Goal: Task Accomplishment & Management: Manage account settings

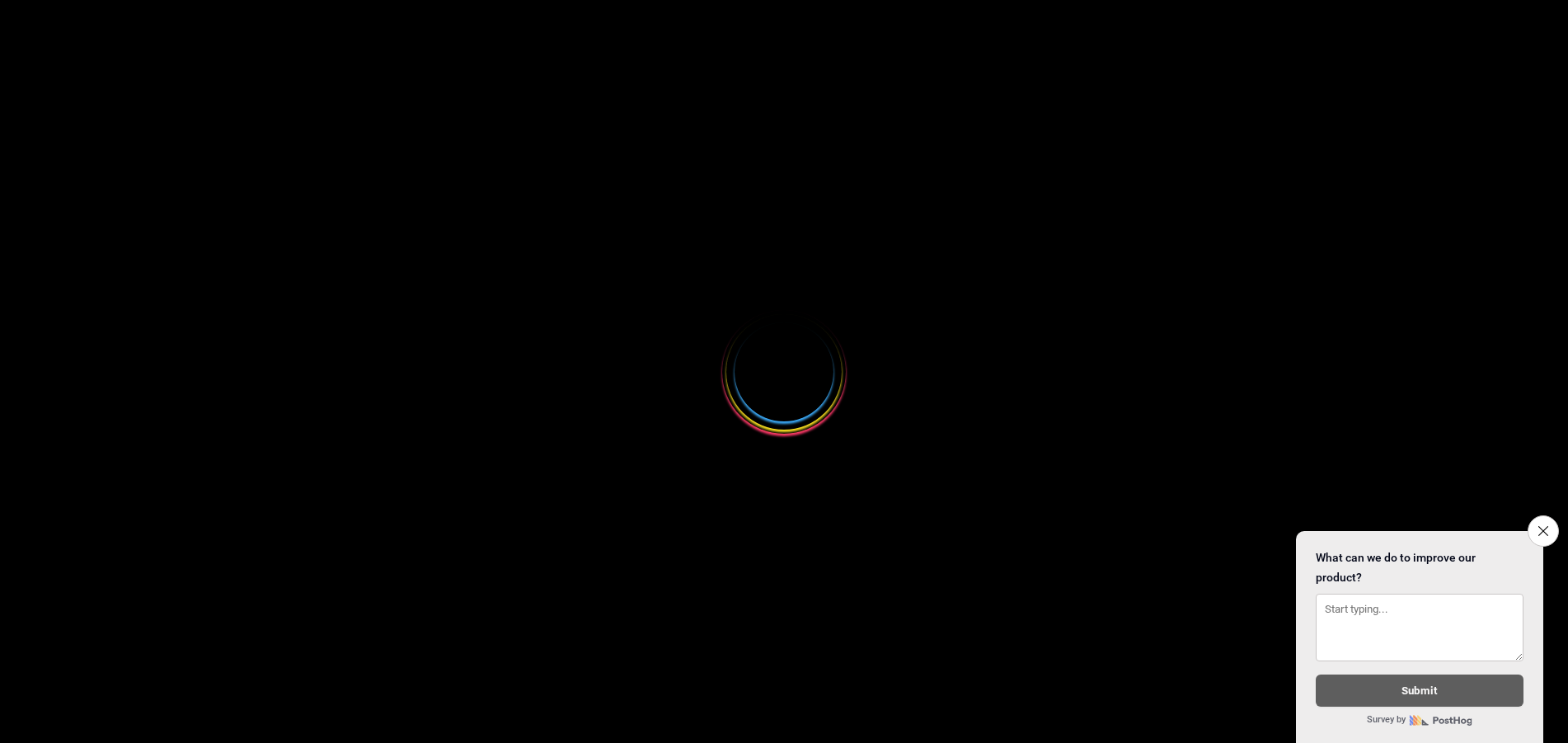
select select
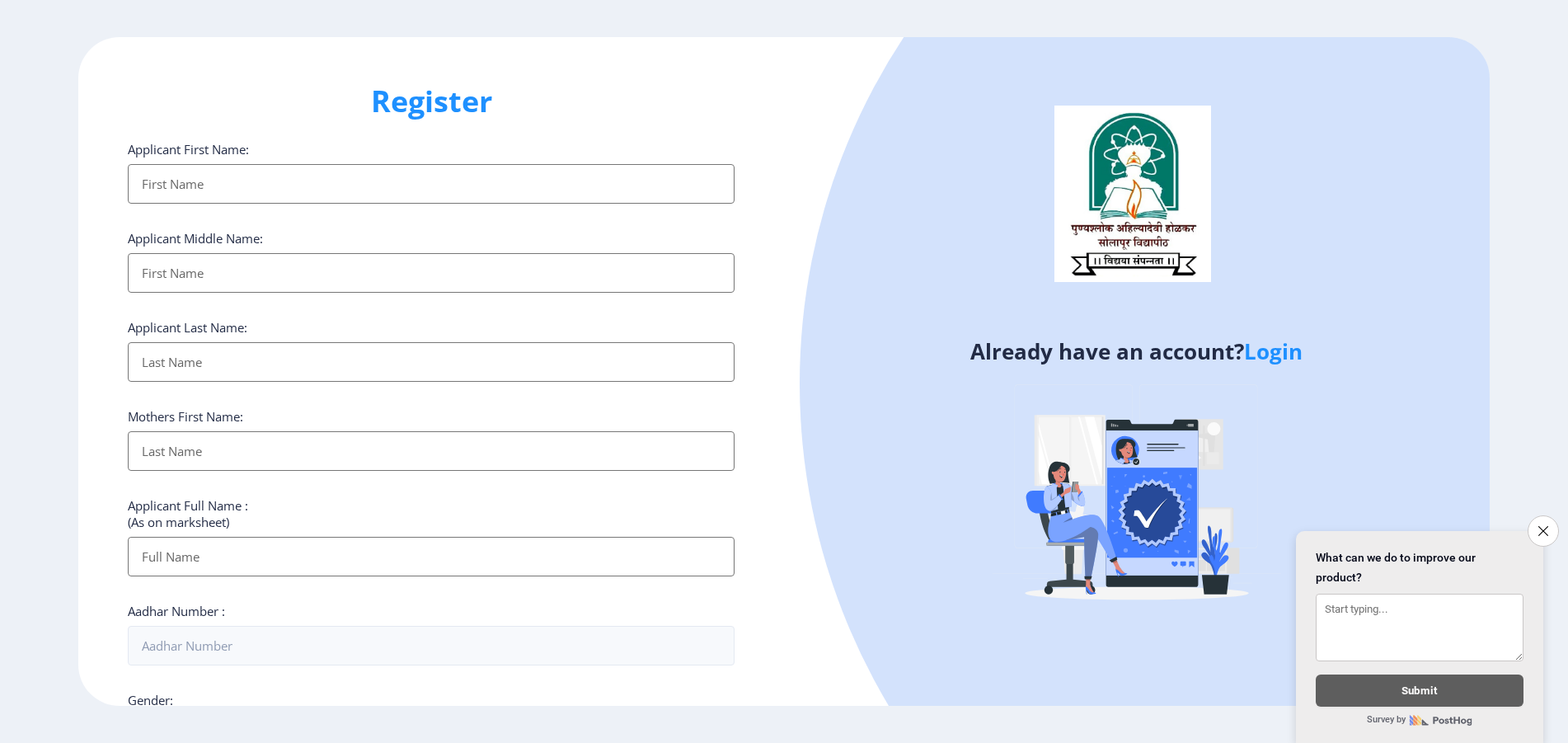
click at [1279, 350] on link "Login" at bounding box center [1272, 351] width 58 height 30
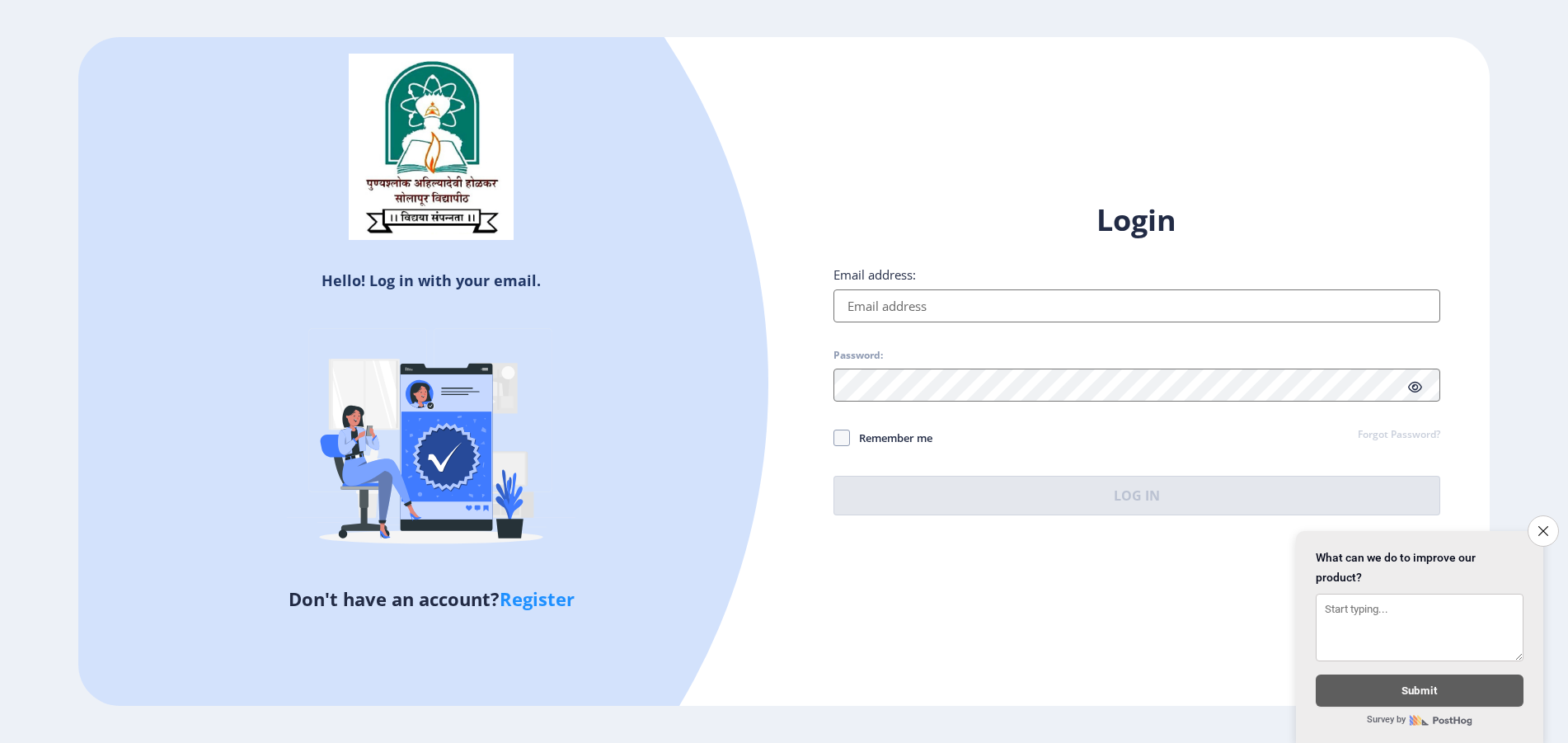
click at [987, 312] on input "Email address:" at bounding box center [1137, 306] width 607 height 33
type input "[EMAIL_ADDRESS][DOMAIN_NAME]"
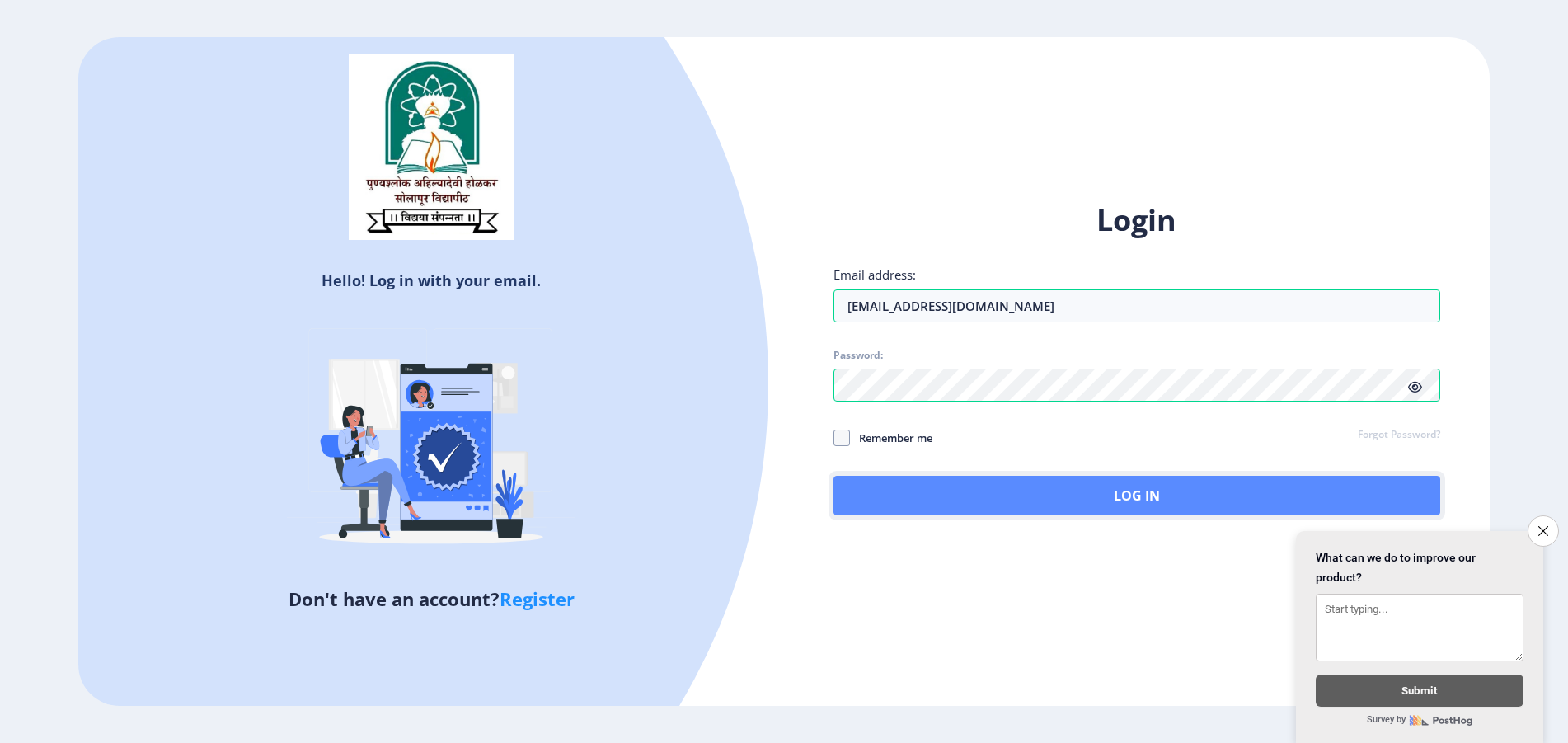
click at [1137, 493] on button "Log In" at bounding box center [1137, 495] width 607 height 40
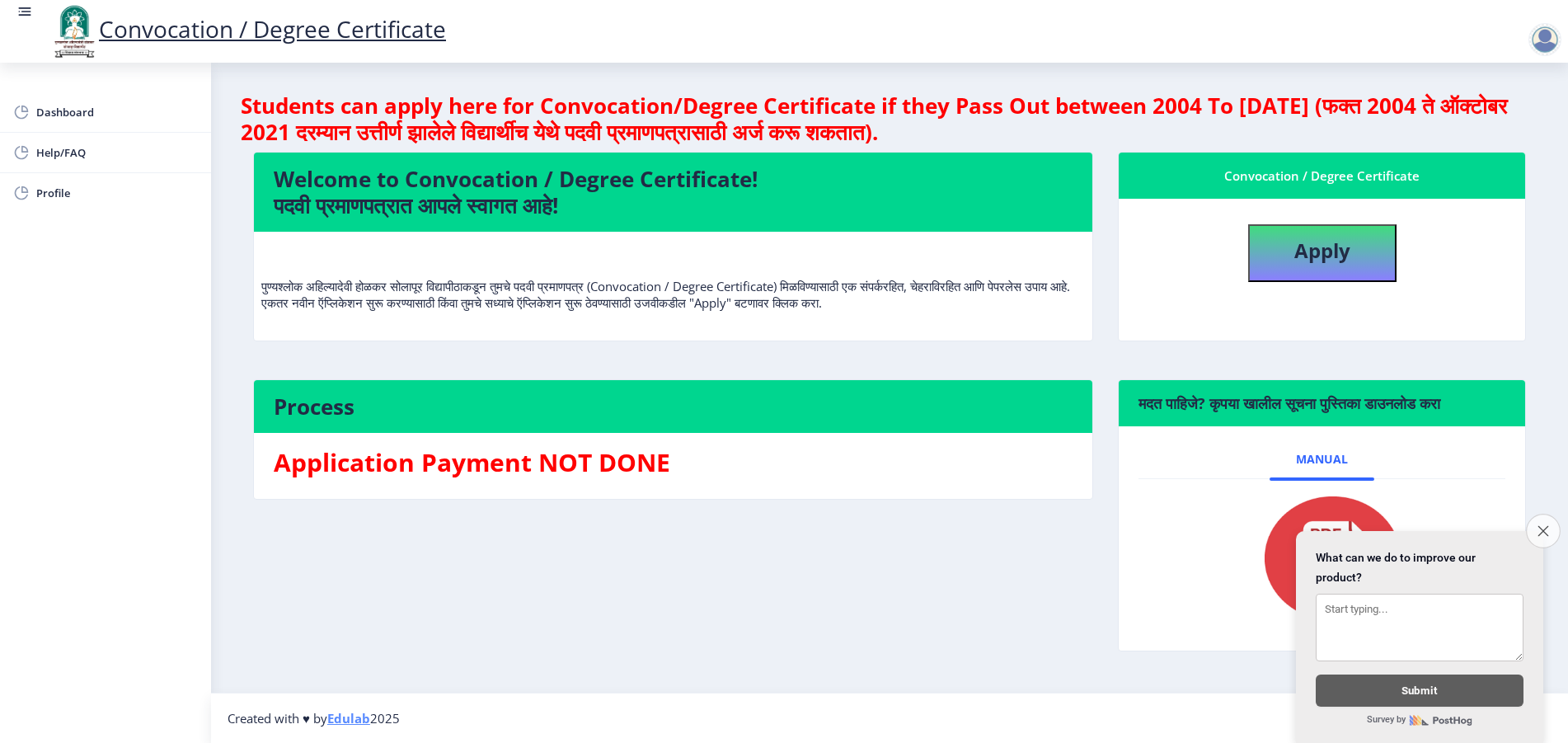
click at [1543, 525] on icon "Close survey" at bounding box center [1543, 530] width 11 height 11
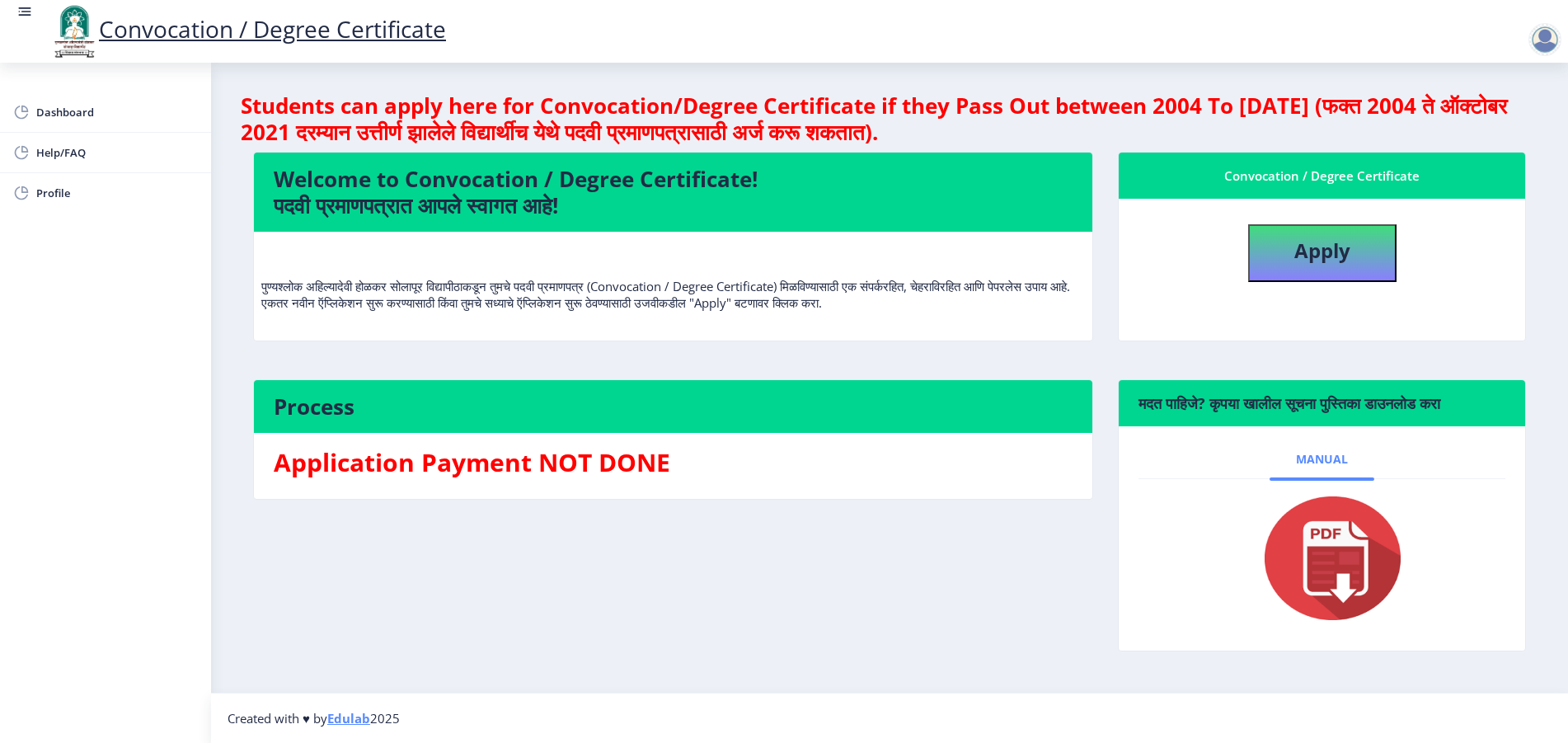
click at [1327, 464] on span "Manual" at bounding box center [1321, 459] width 52 height 14
click at [1339, 584] on img at bounding box center [1321, 558] width 165 height 132
